Goal: Contribute content: Contribute content

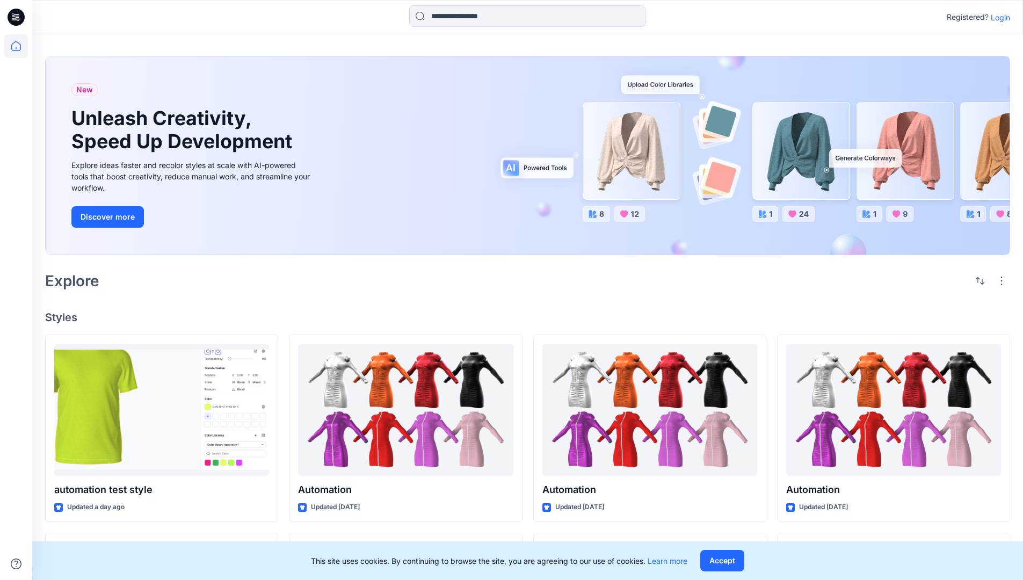
click at [998, 17] on p "Login" at bounding box center [1000, 17] width 19 height 11
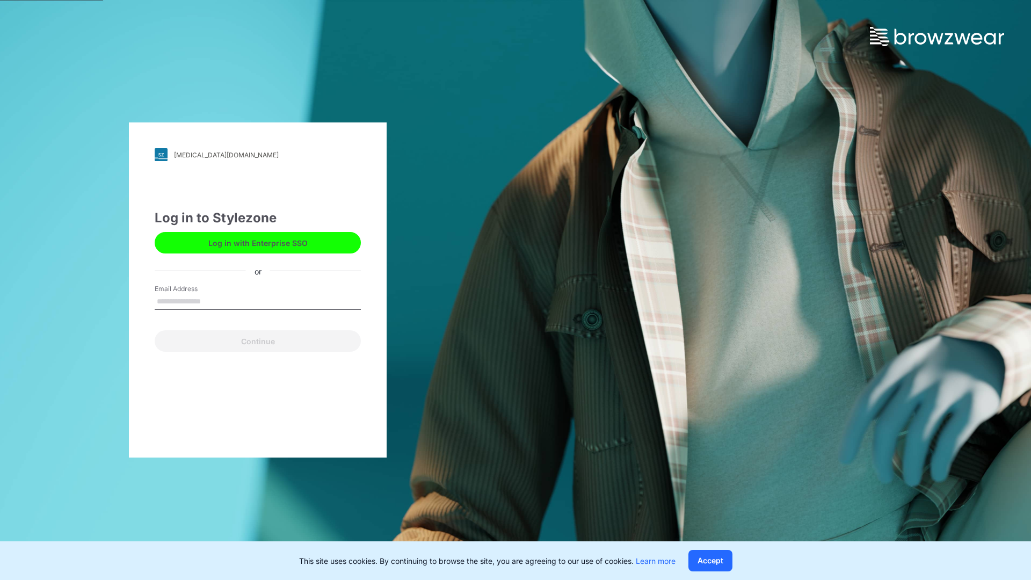
click at [212, 301] on input "Email Address" at bounding box center [258, 302] width 206 height 16
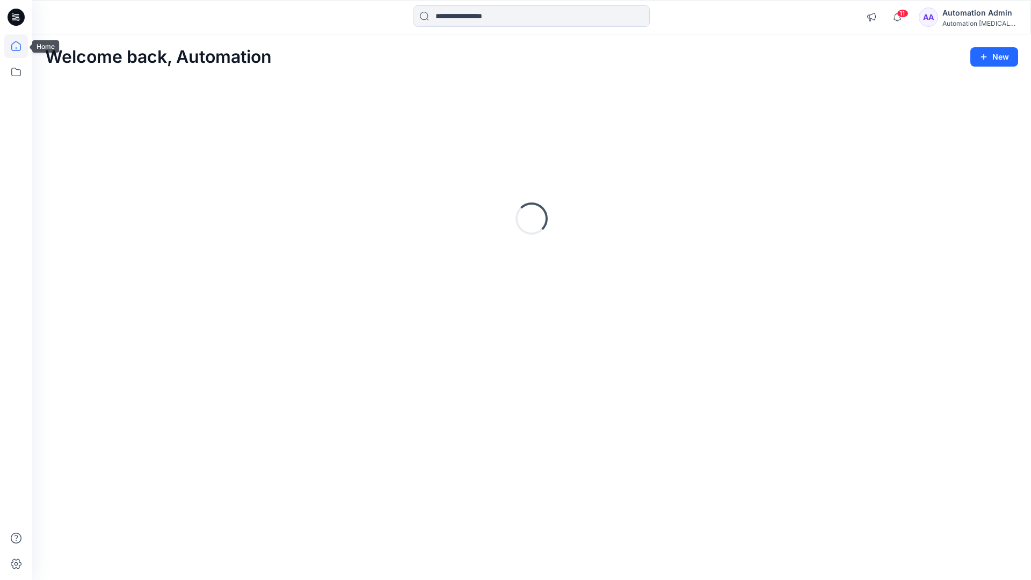
click at [20, 46] on icon at bounding box center [16, 46] width 10 height 10
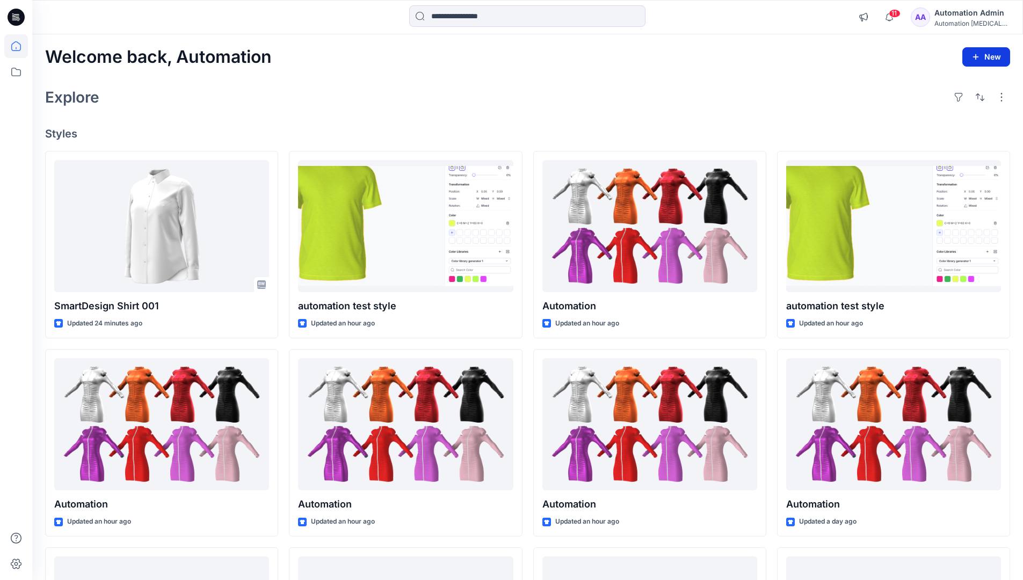
click at [999, 57] on button "New" at bounding box center [987, 56] width 48 height 19
click at [963, 81] on p "New Style" at bounding box center [953, 83] width 36 height 13
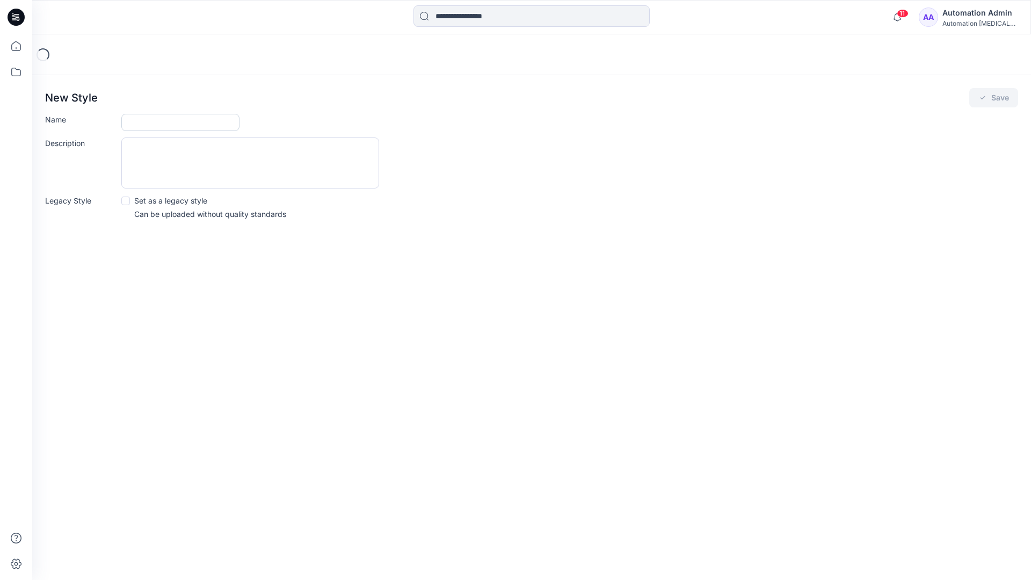
click at [142, 120] on input "Name" at bounding box center [180, 122] width 118 height 17
type input "**********"
click at [126, 202] on span at bounding box center [125, 201] width 9 height 9
click at [994, 97] on button "Save" at bounding box center [994, 97] width 49 height 19
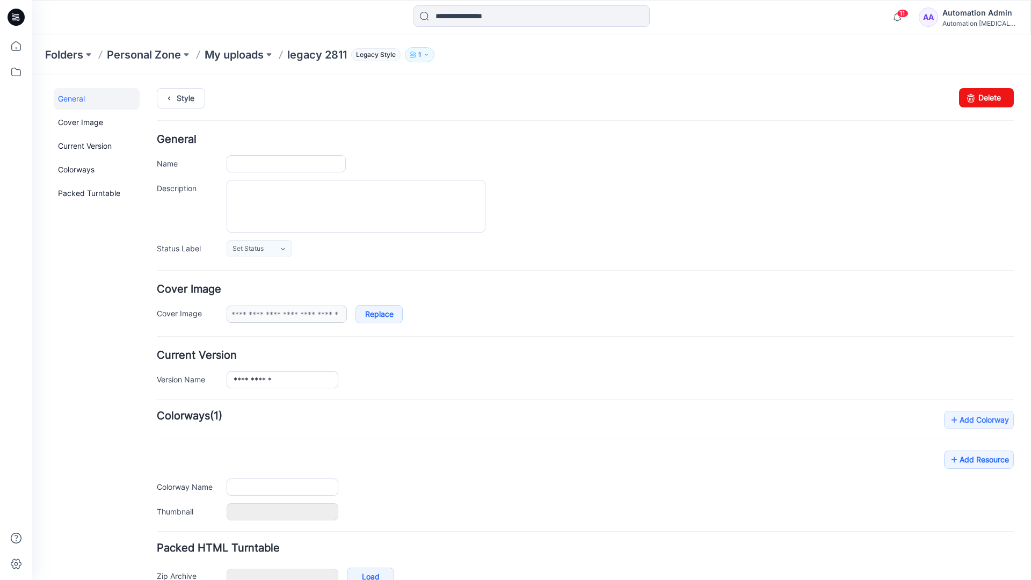
type input "**********"
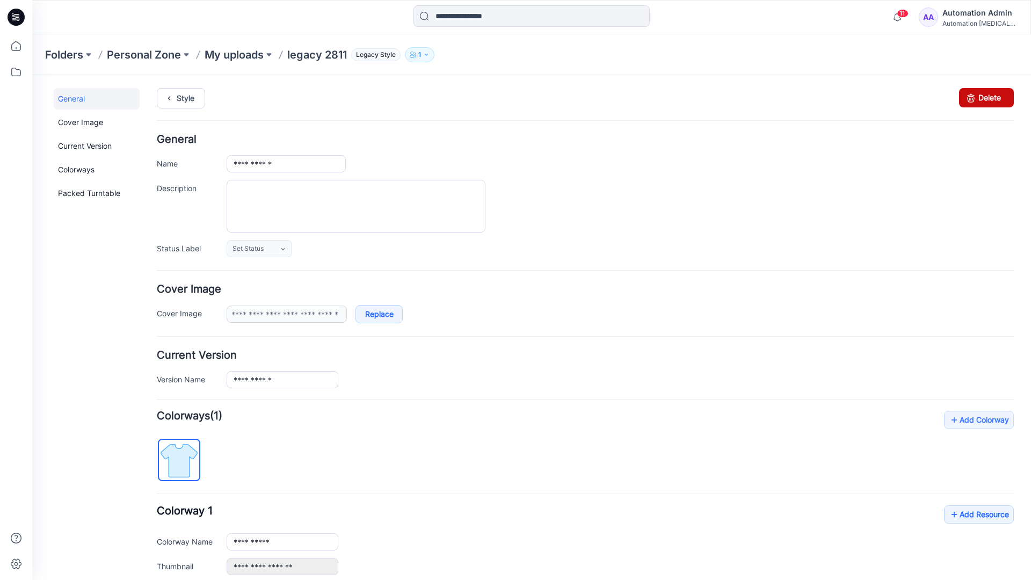
click at [979, 99] on link "Delete" at bounding box center [986, 97] width 55 height 19
